Goal: Information Seeking & Learning: Check status

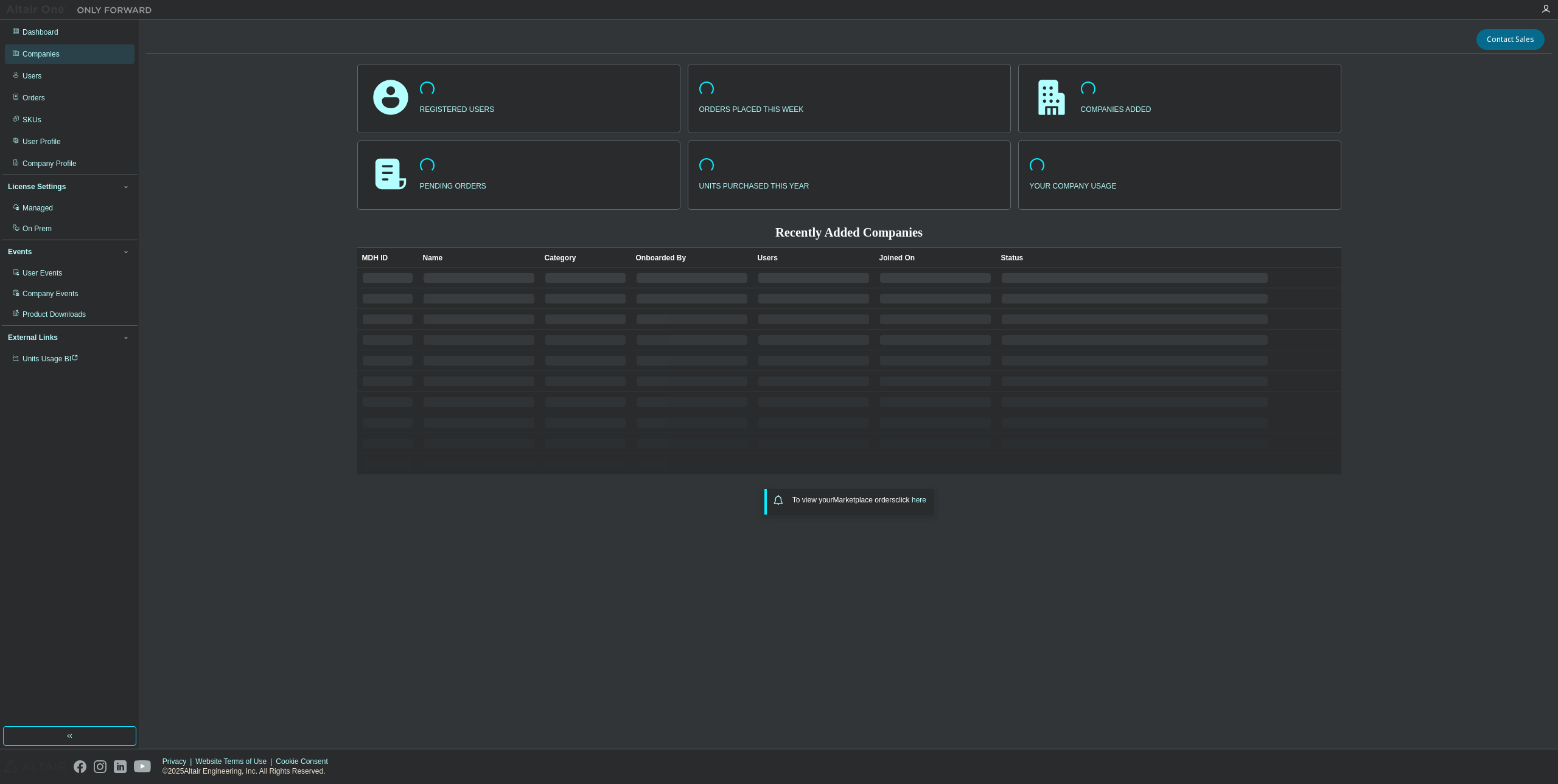
click at [69, 53] on div "Companies" at bounding box center [69, 54] width 129 height 20
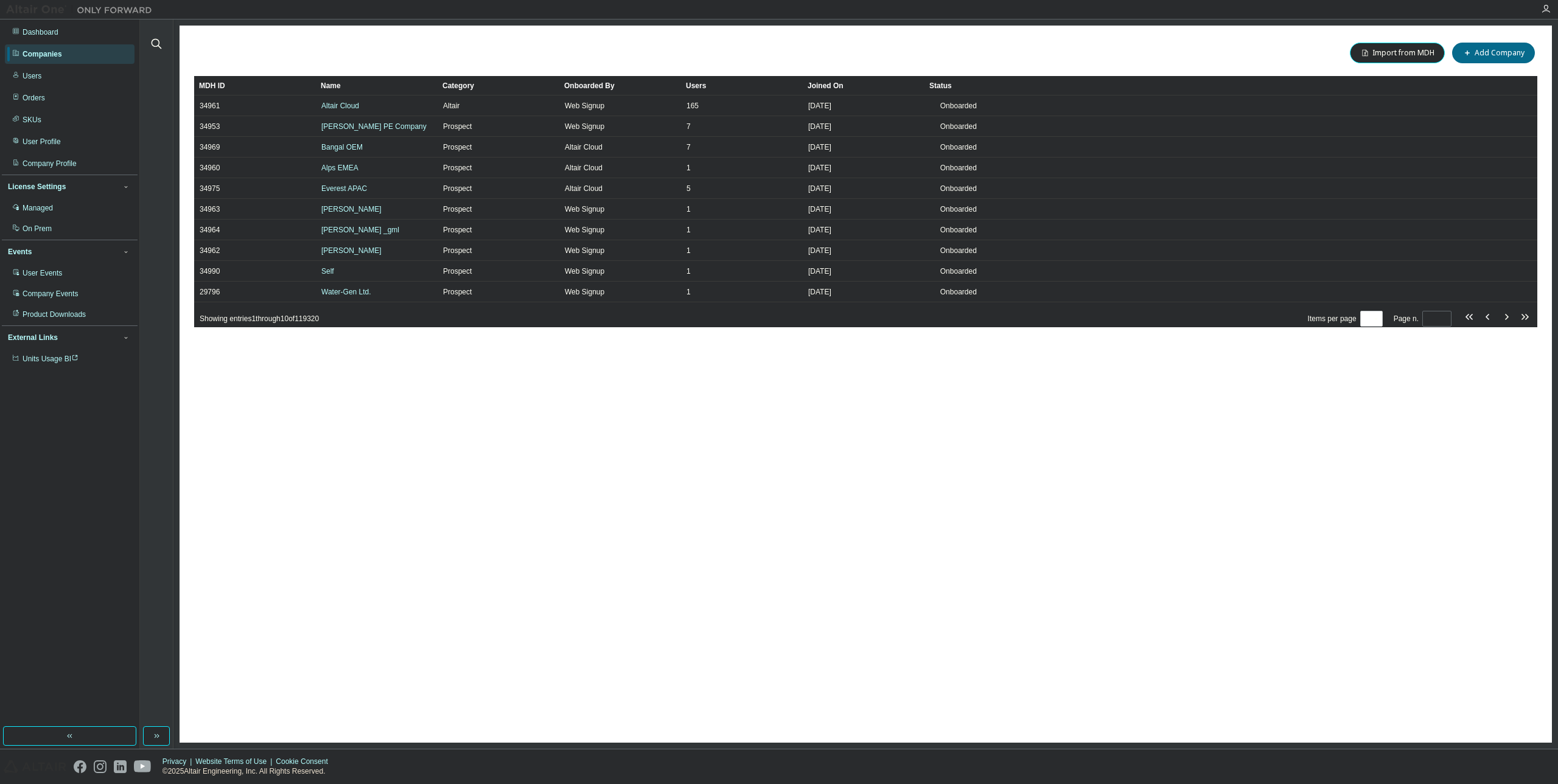
click at [38, 51] on div "Companies" at bounding box center [42, 54] width 40 height 9
click at [153, 40] on icon "button" at bounding box center [156, 44] width 10 height 10
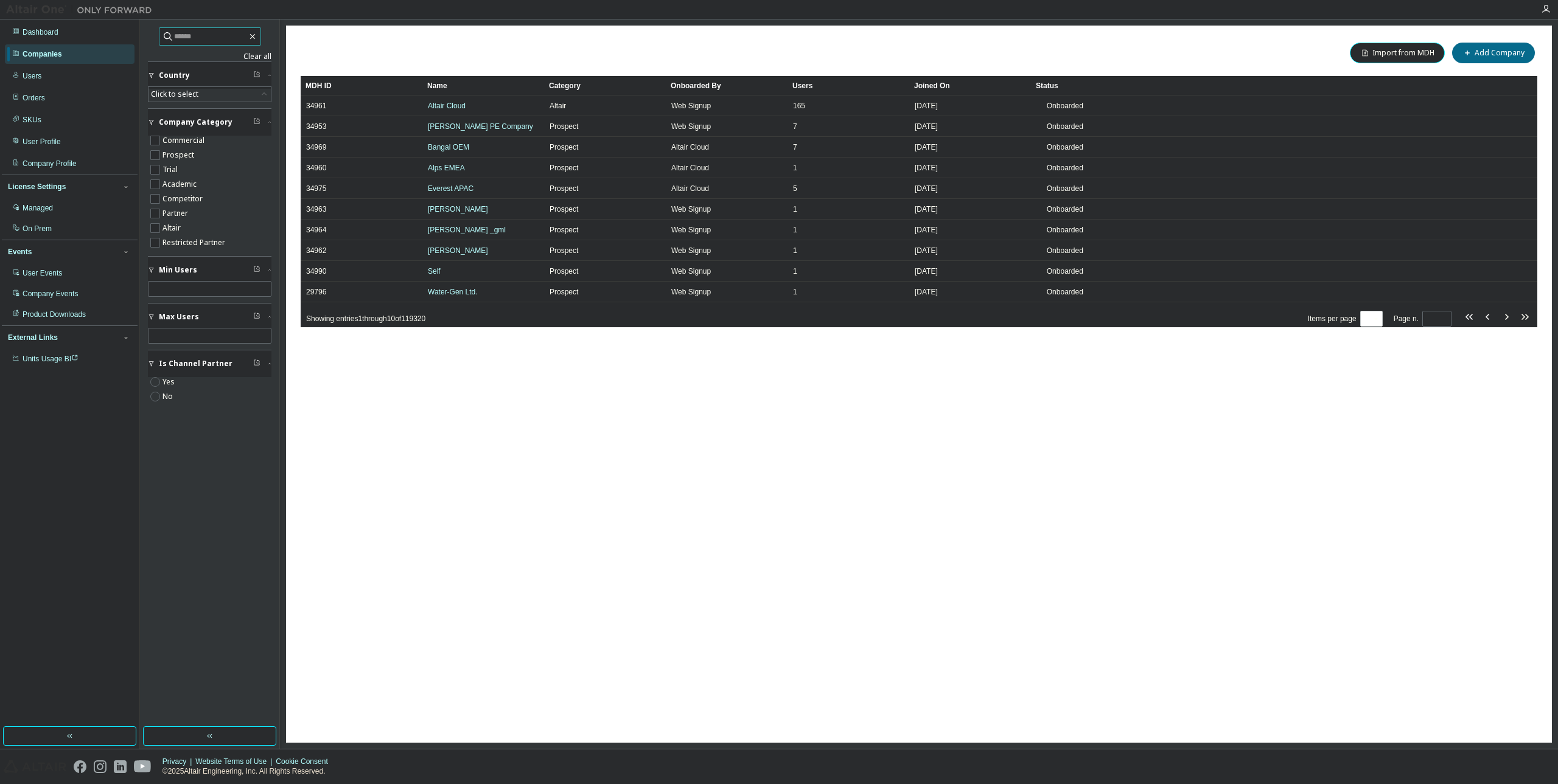
click at [213, 42] on input "text" at bounding box center [210, 36] width 73 height 12
paste input "**********"
type input "**********"
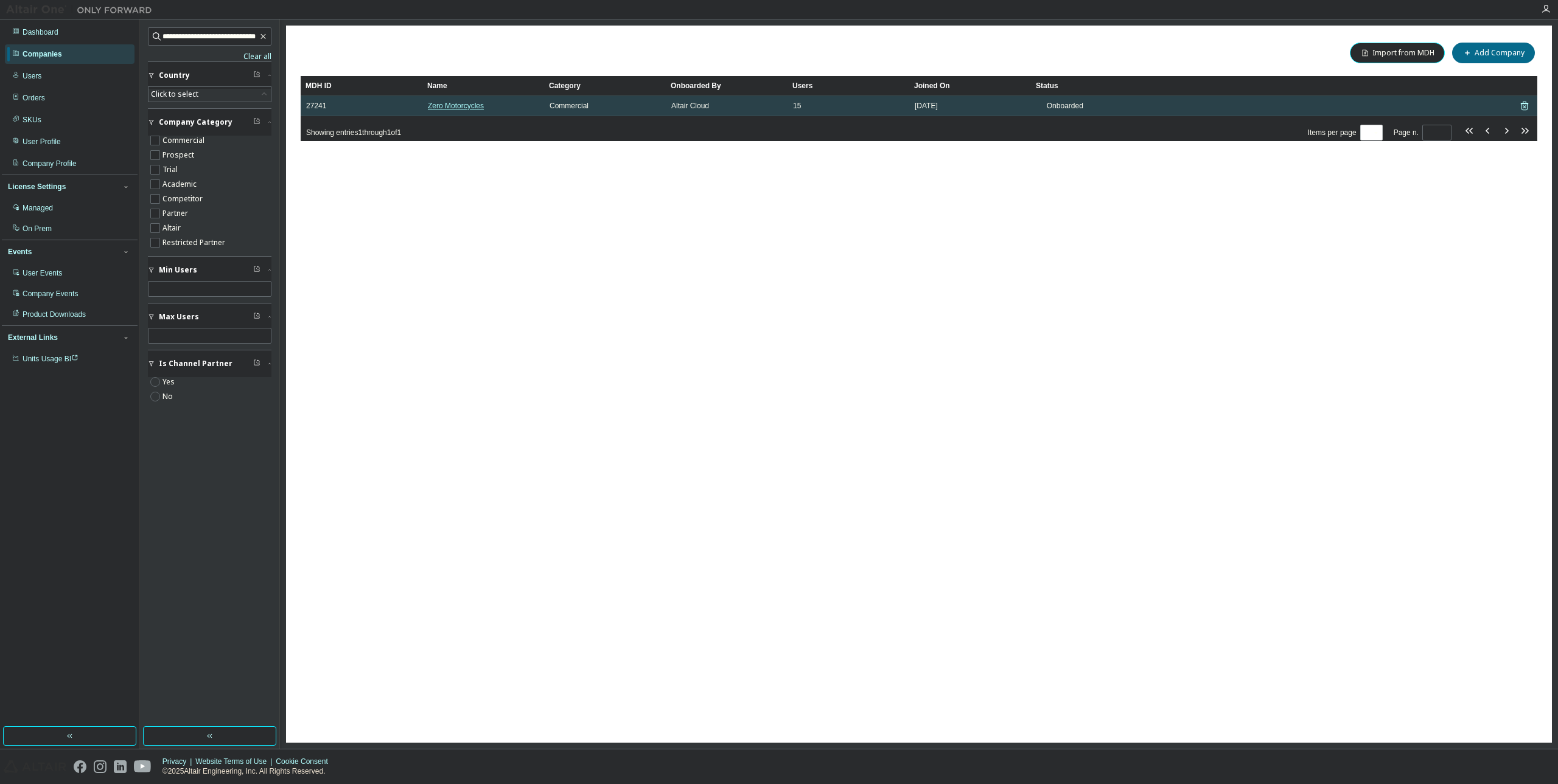
click at [470, 107] on link "Zero Motorcycles" at bounding box center [455, 106] width 56 height 9
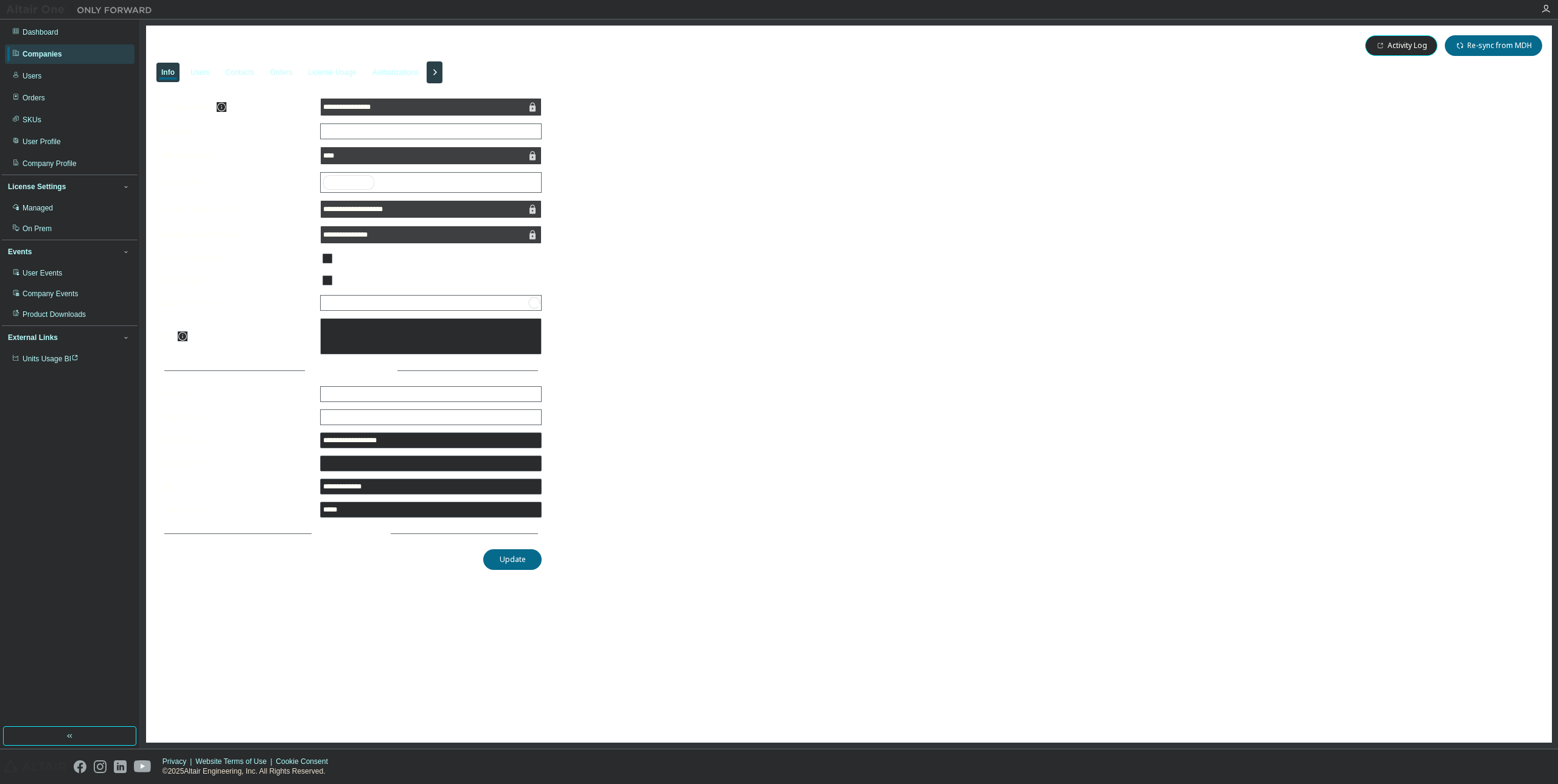
click at [442, 77] on icon "button" at bounding box center [435, 73] width 15 height 15
click at [466, 66] on div "License Priority" at bounding box center [459, 72] width 59 height 20
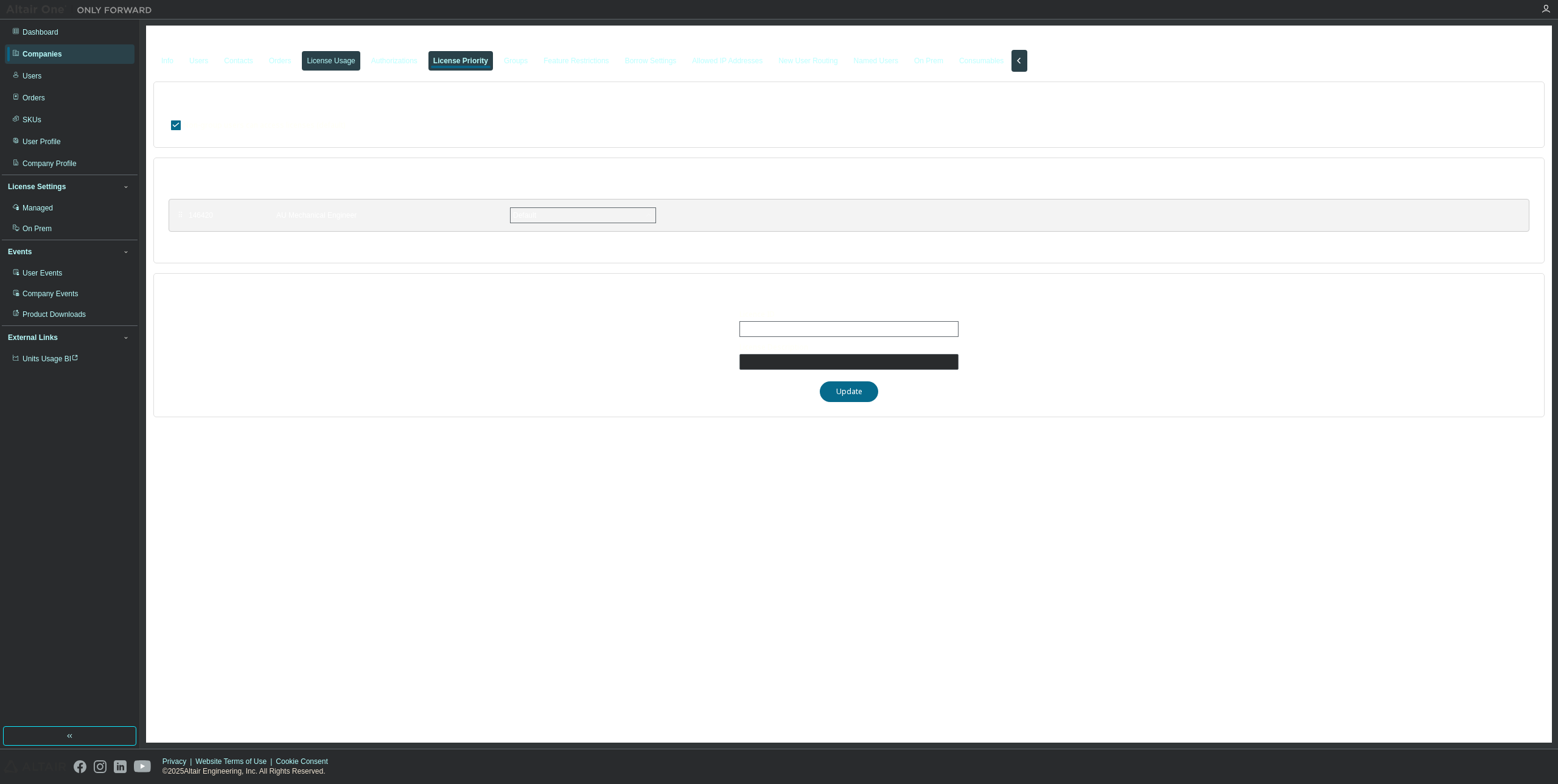
click at [321, 71] on div "License Usage" at bounding box center [331, 61] width 58 height 20
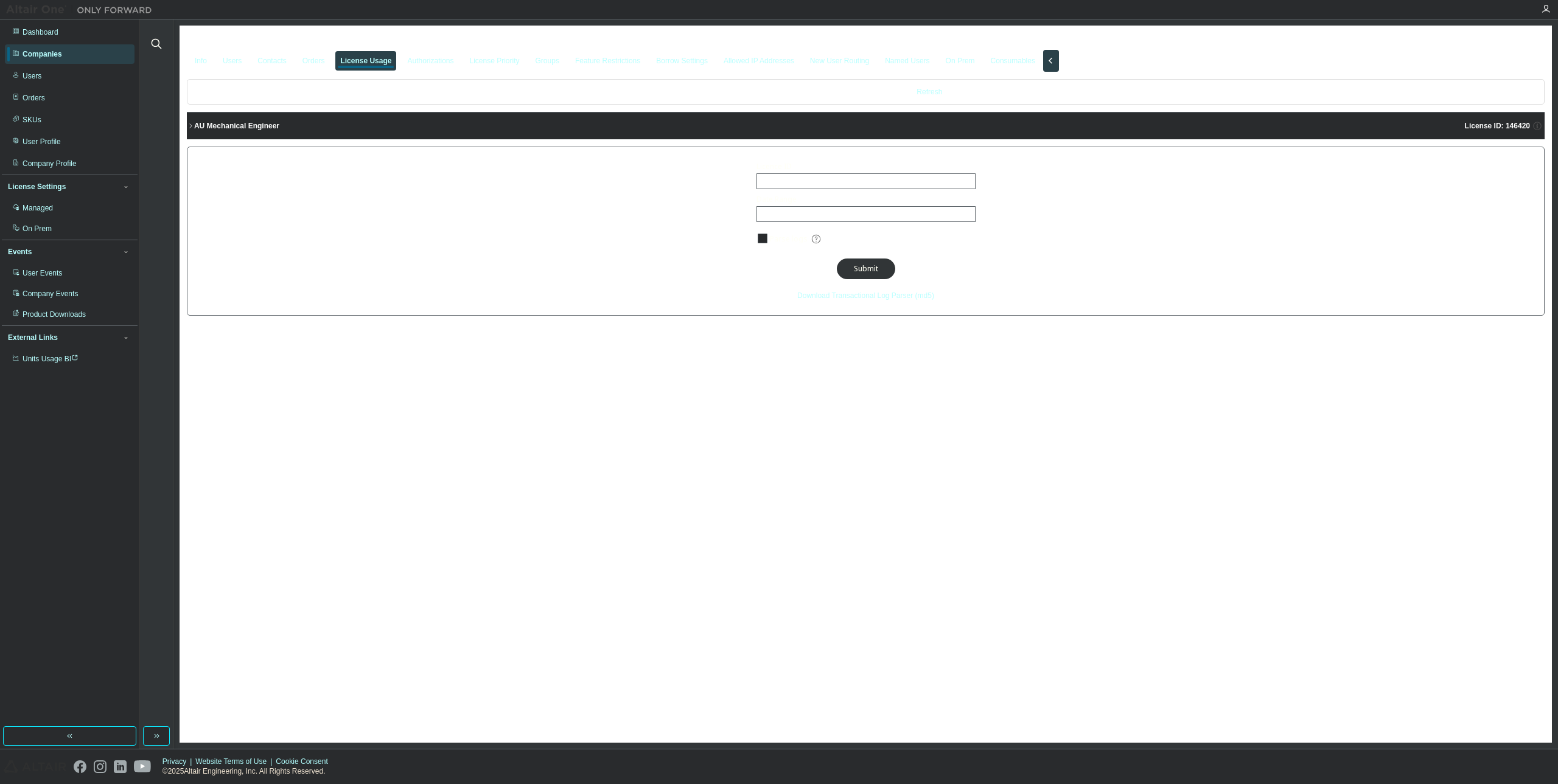
drag, startPoint x: 190, startPoint y: 130, endPoint x: 208, endPoint y: 128, distance: 18.1
click at [190, 129] on icon "button" at bounding box center [190, 125] width 7 height 7
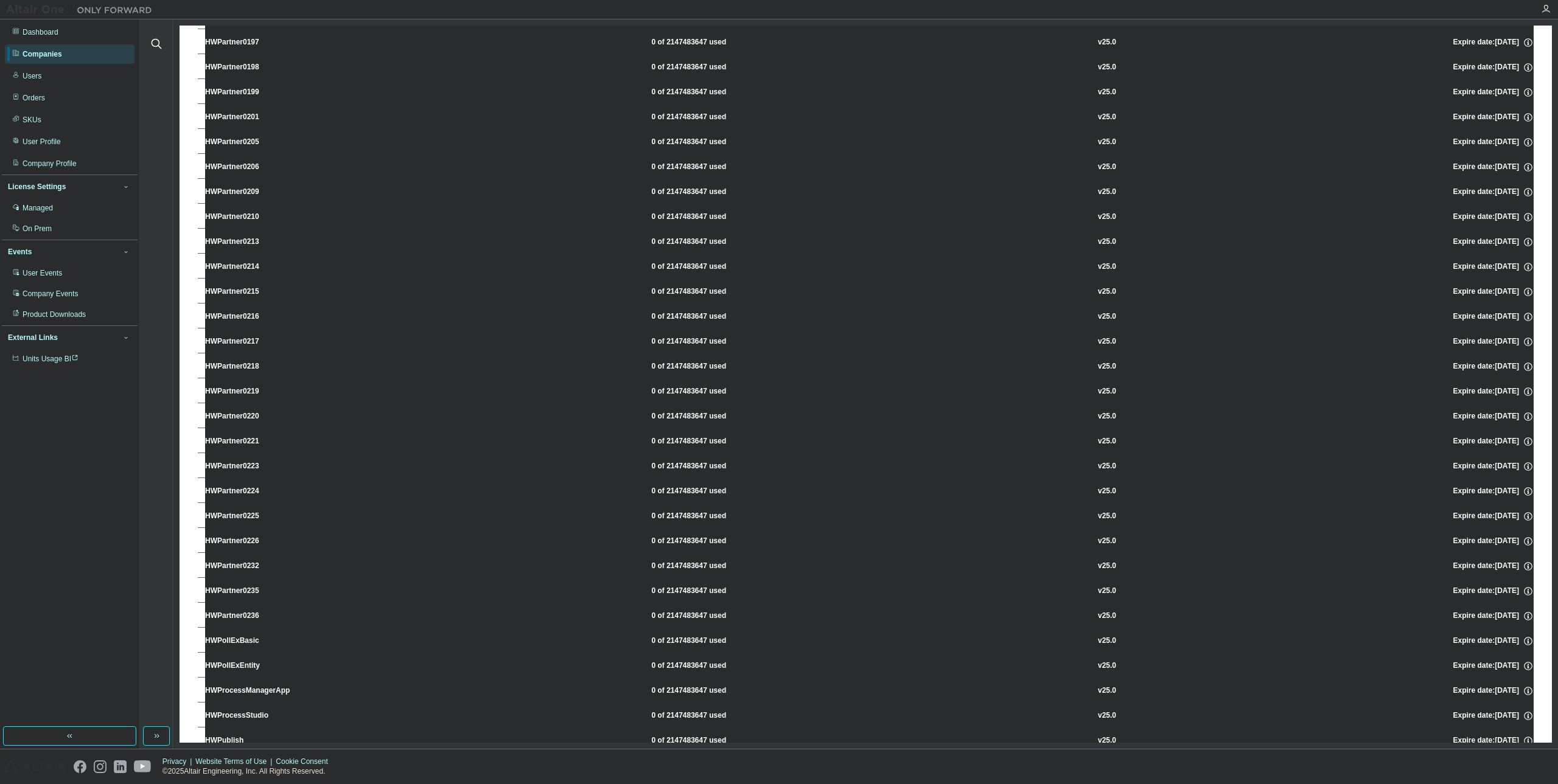
scroll to position [7520, 0]
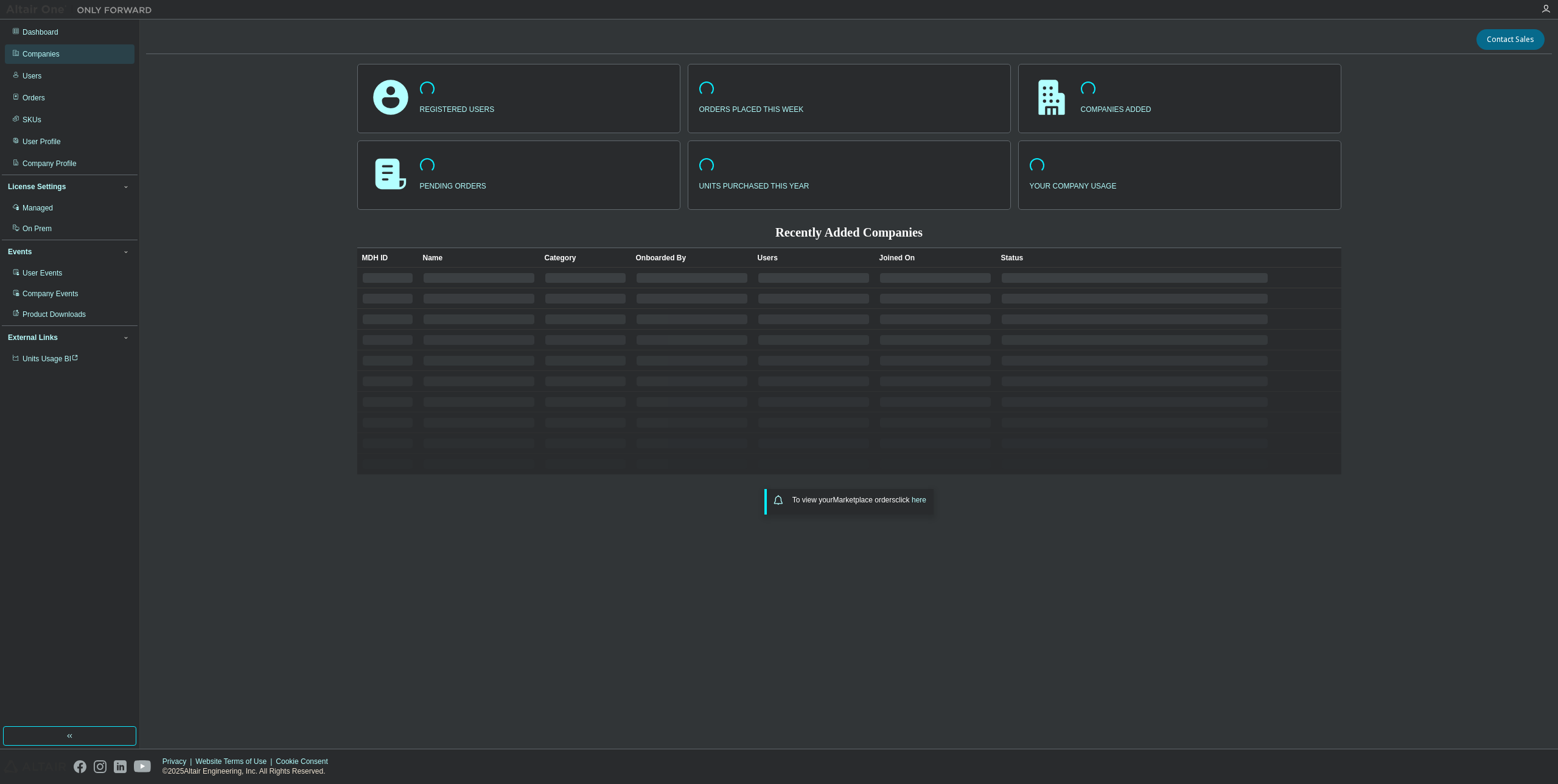
click at [70, 49] on div "Companies" at bounding box center [69, 54] width 129 height 20
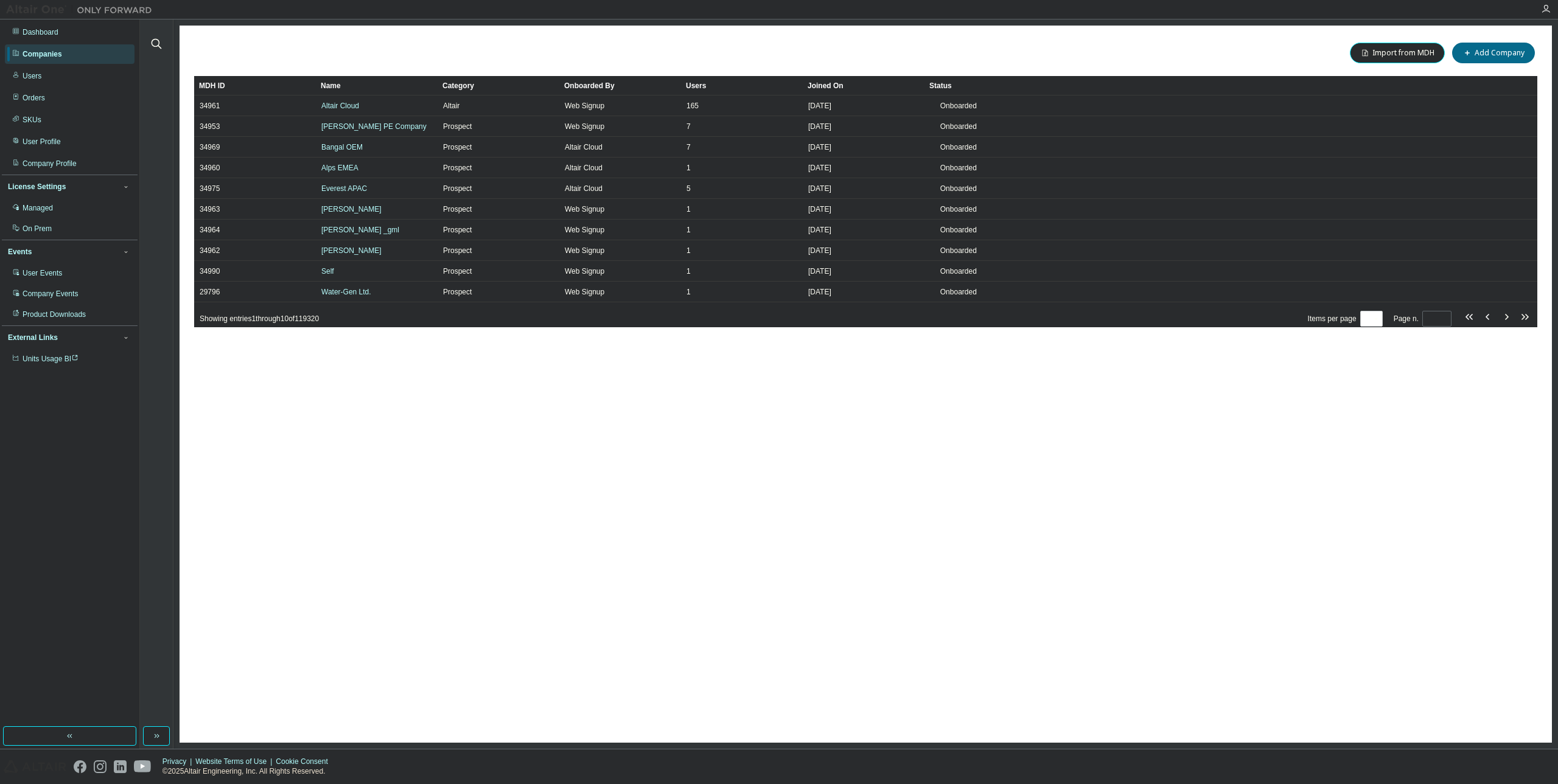
click at [42, 51] on div "Companies" at bounding box center [42, 54] width 40 height 9
click at [147, 43] on div at bounding box center [156, 36] width 29 height 30
click at [156, 40] on icon "button" at bounding box center [156, 44] width 10 height 10
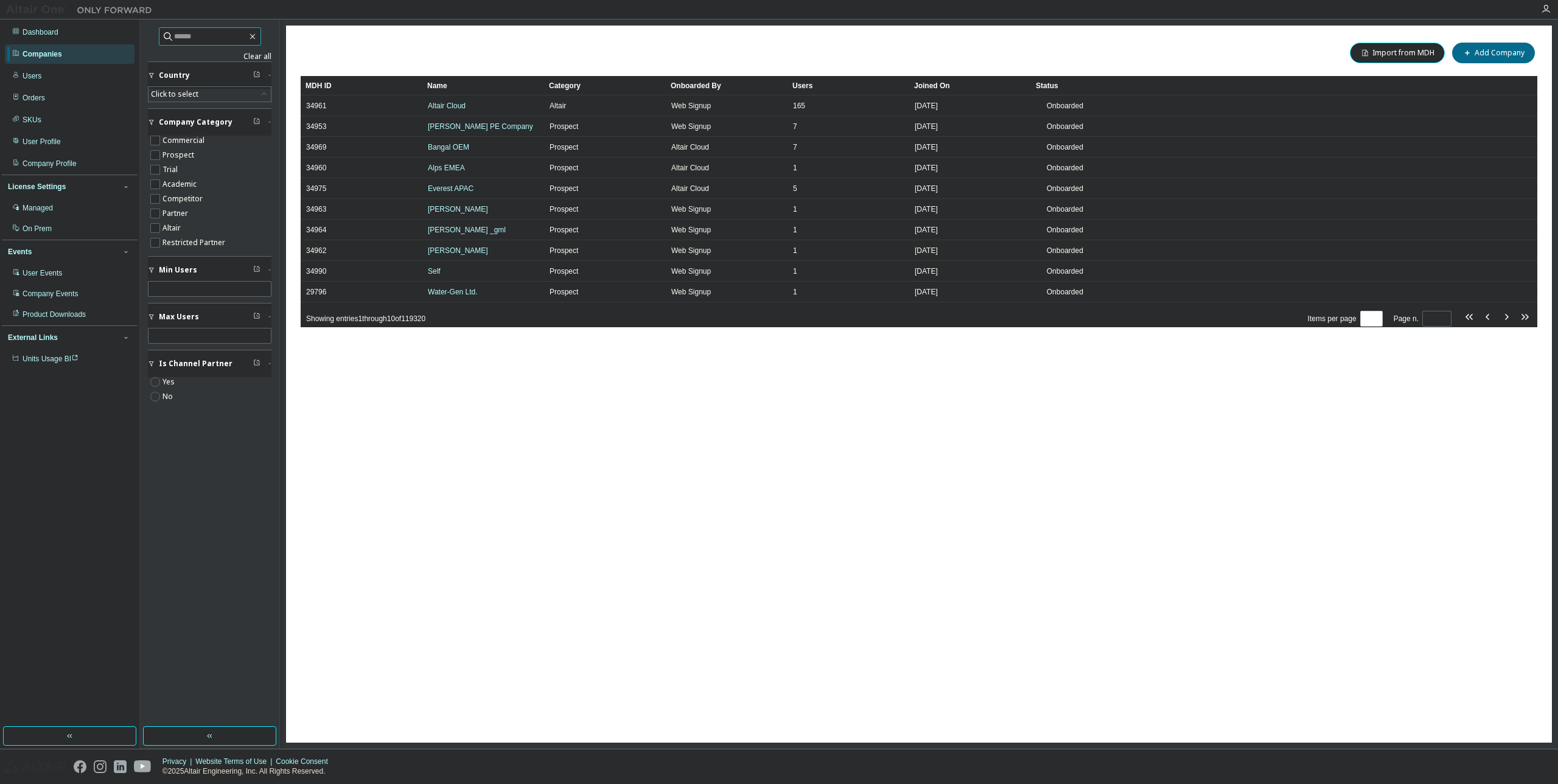
click at [231, 42] on span at bounding box center [210, 36] width 103 height 18
click at [230, 39] on input "text" at bounding box center [210, 36] width 73 height 12
paste input "**********"
type input "**********"
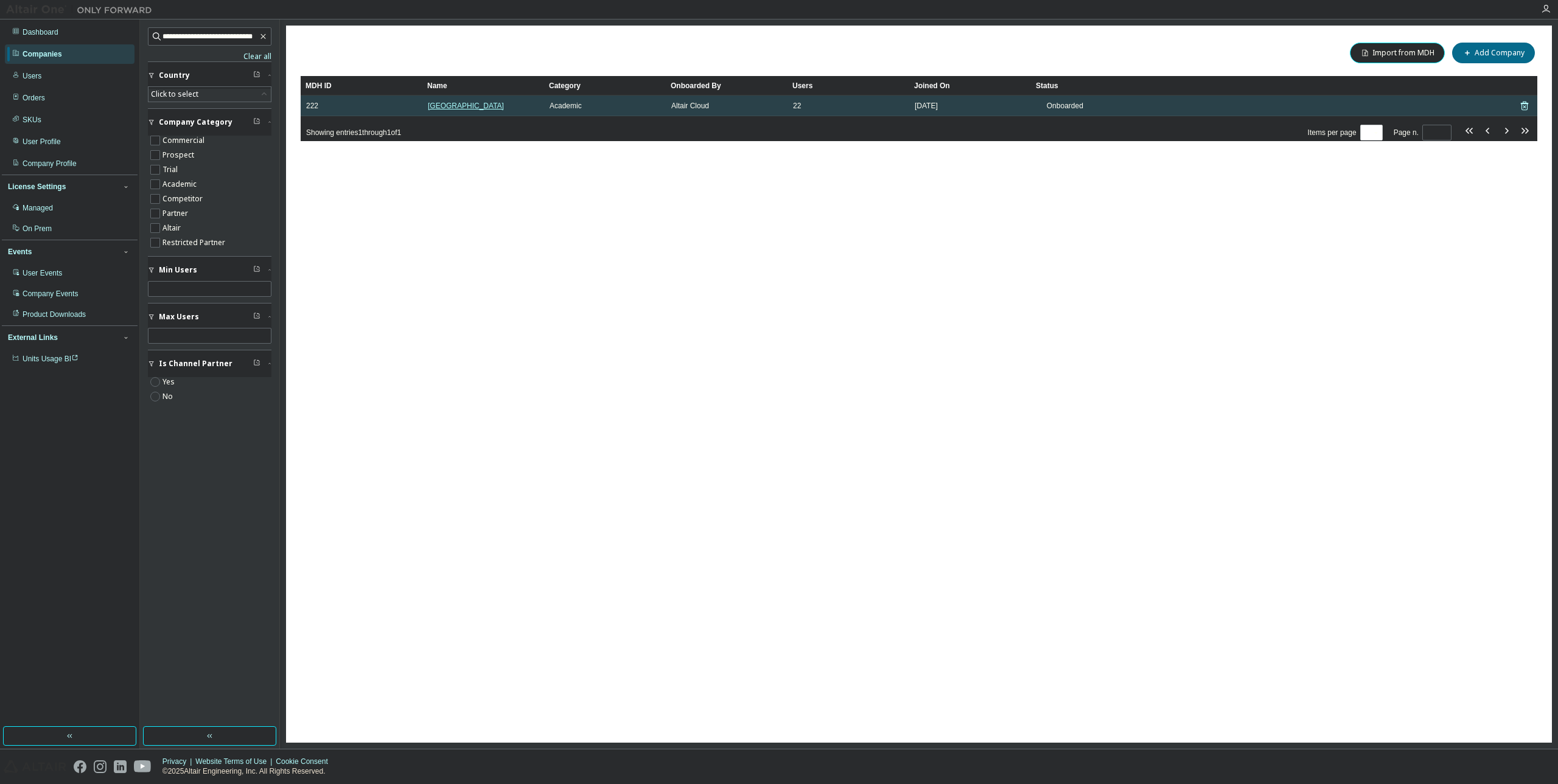
click at [455, 108] on link "Duke University" at bounding box center [465, 106] width 76 height 9
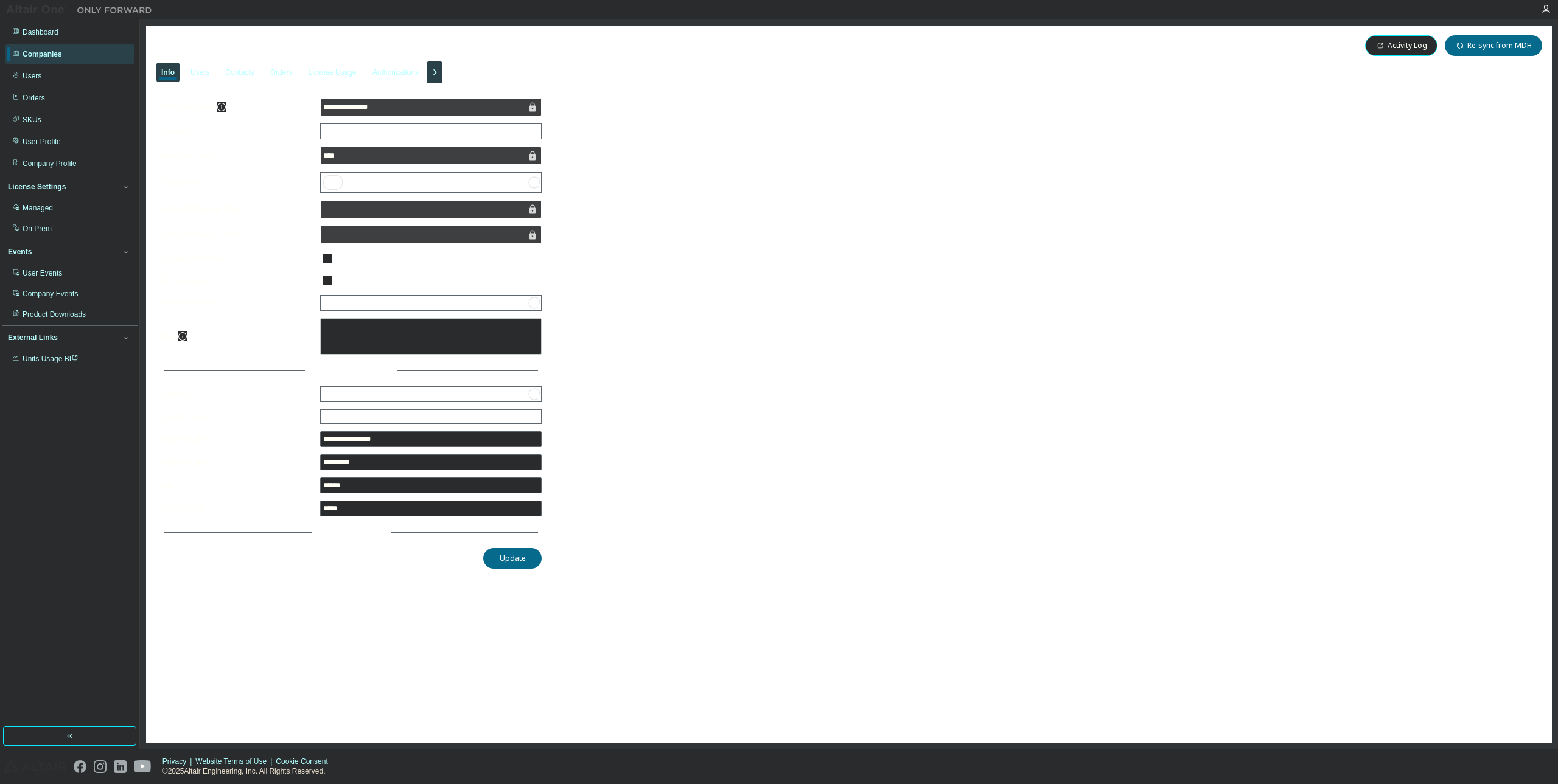
click at [204, 73] on div "Users" at bounding box center [200, 72] width 19 height 9
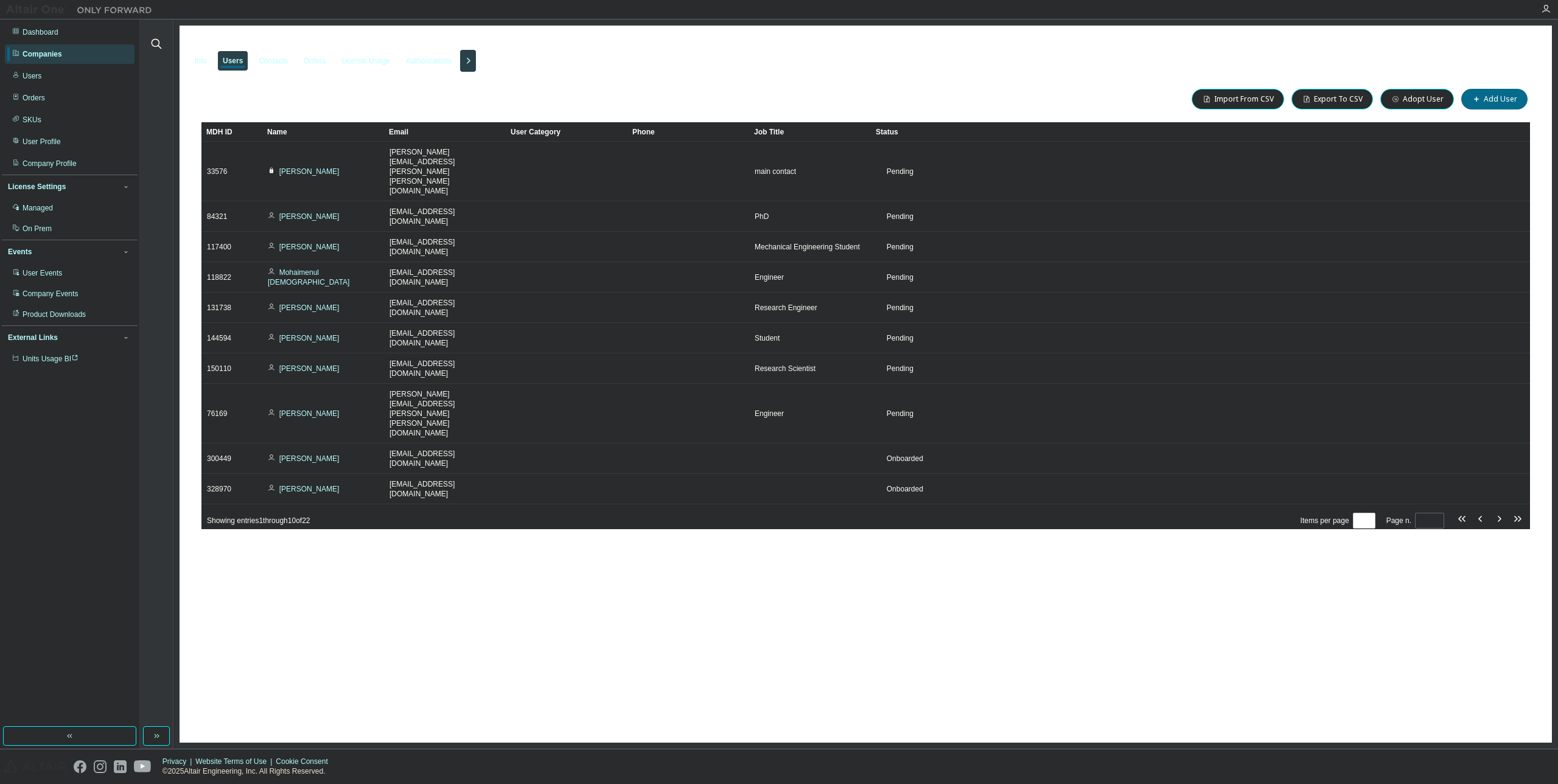
click at [167, 36] on div at bounding box center [156, 36] width 29 height 30
click at [154, 44] on icon "button" at bounding box center [156, 44] width 15 height 15
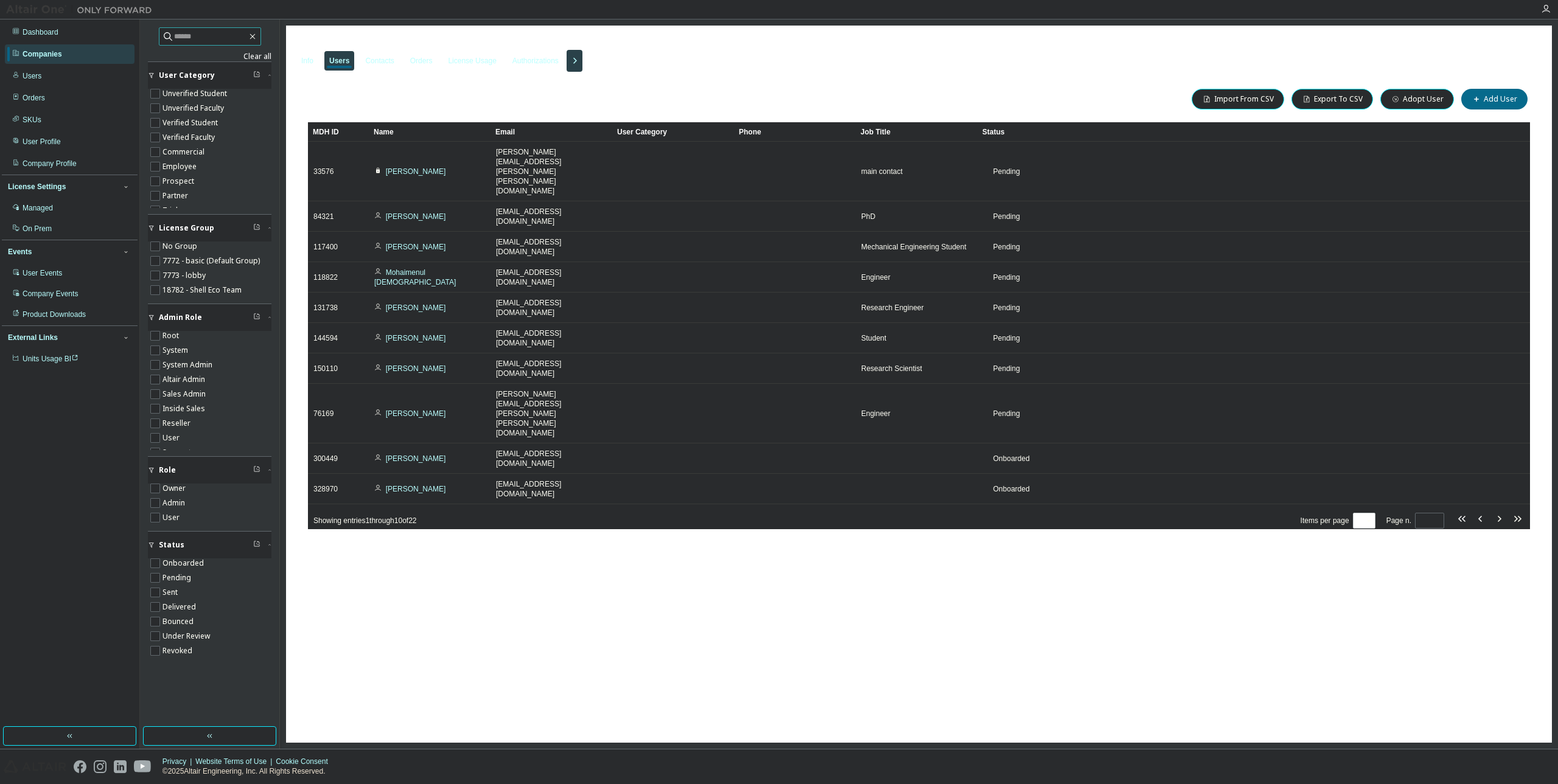
click at [214, 33] on input "text" at bounding box center [210, 36] width 73 height 12
paste input "**********"
type input "**********"
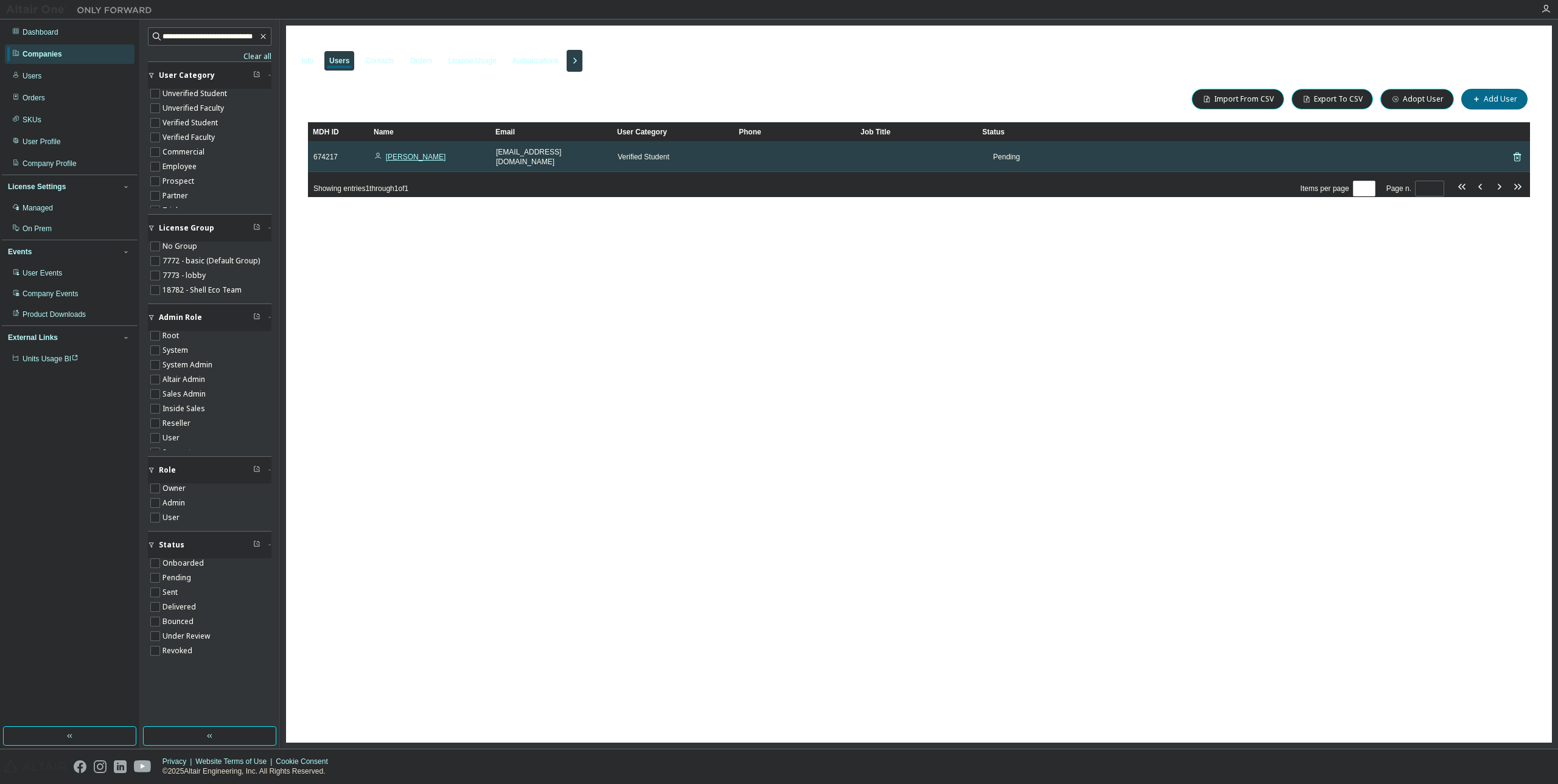
click at [405, 153] on link "Alex Citardi" at bounding box center [415, 157] width 60 height 9
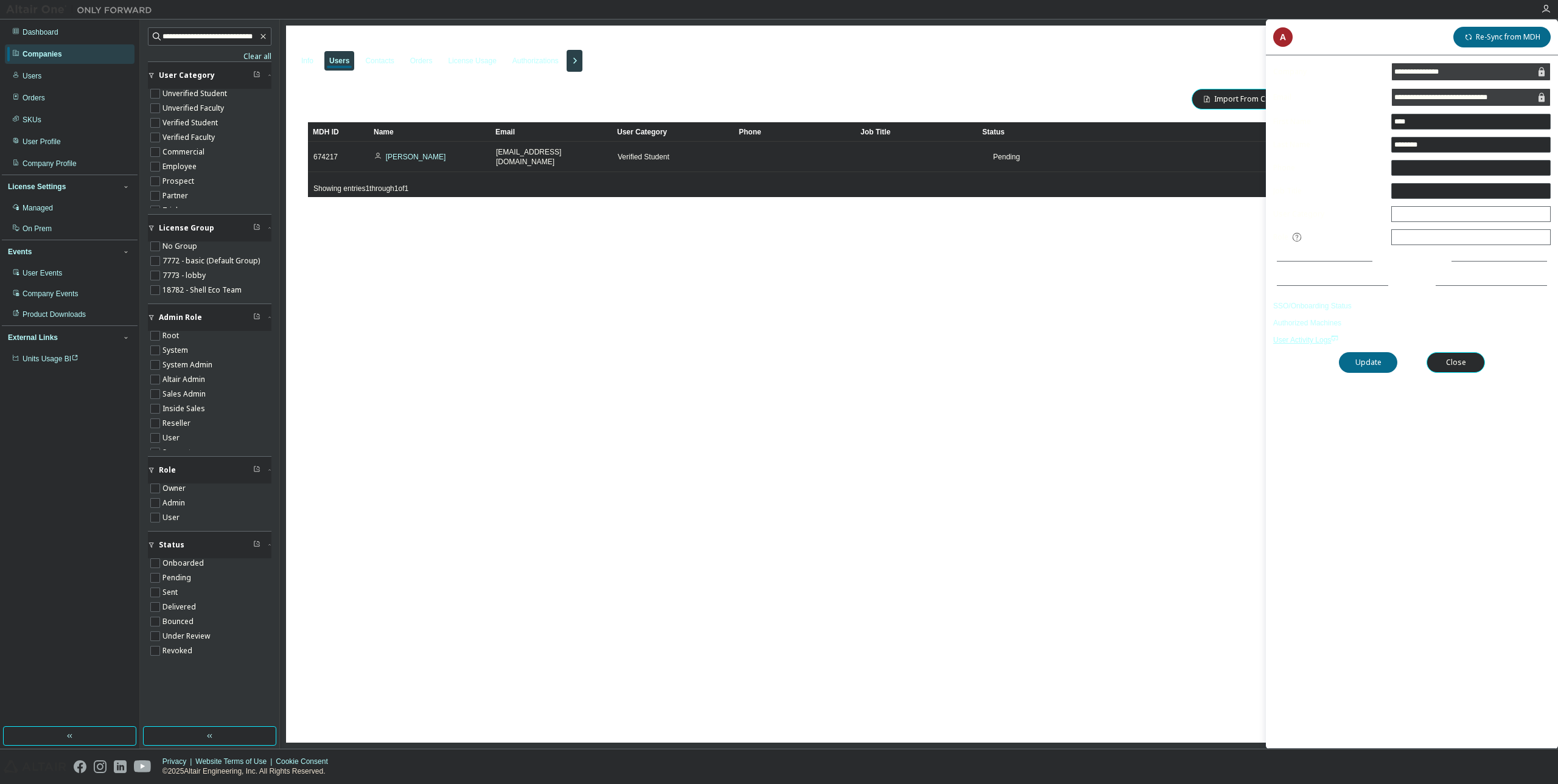
click at [1318, 338] on span "User Activity Logs" at bounding box center [1306, 340] width 65 height 9
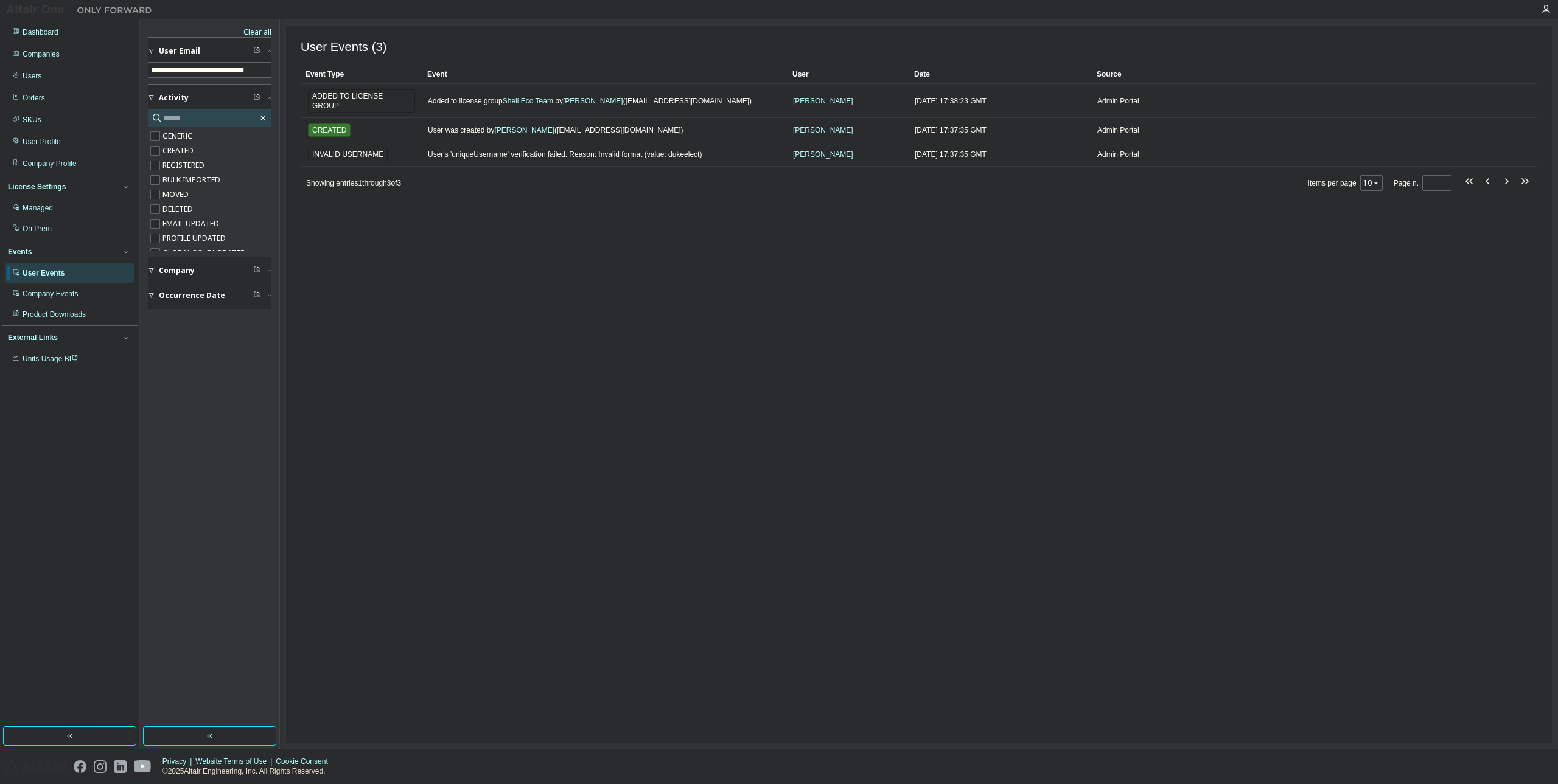
drag, startPoint x: 768, startPoint y: 421, endPoint x: 682, endPoint y: 371, distance: 99.5
click at [766, 419] on div "User Events (3) Clear Load Save Save As Field Operator Value Select filter Sele…" at bounding box center [919, 384] width 1266 height 717
